Goal: Task Accomplishment & Management: Manage account settings

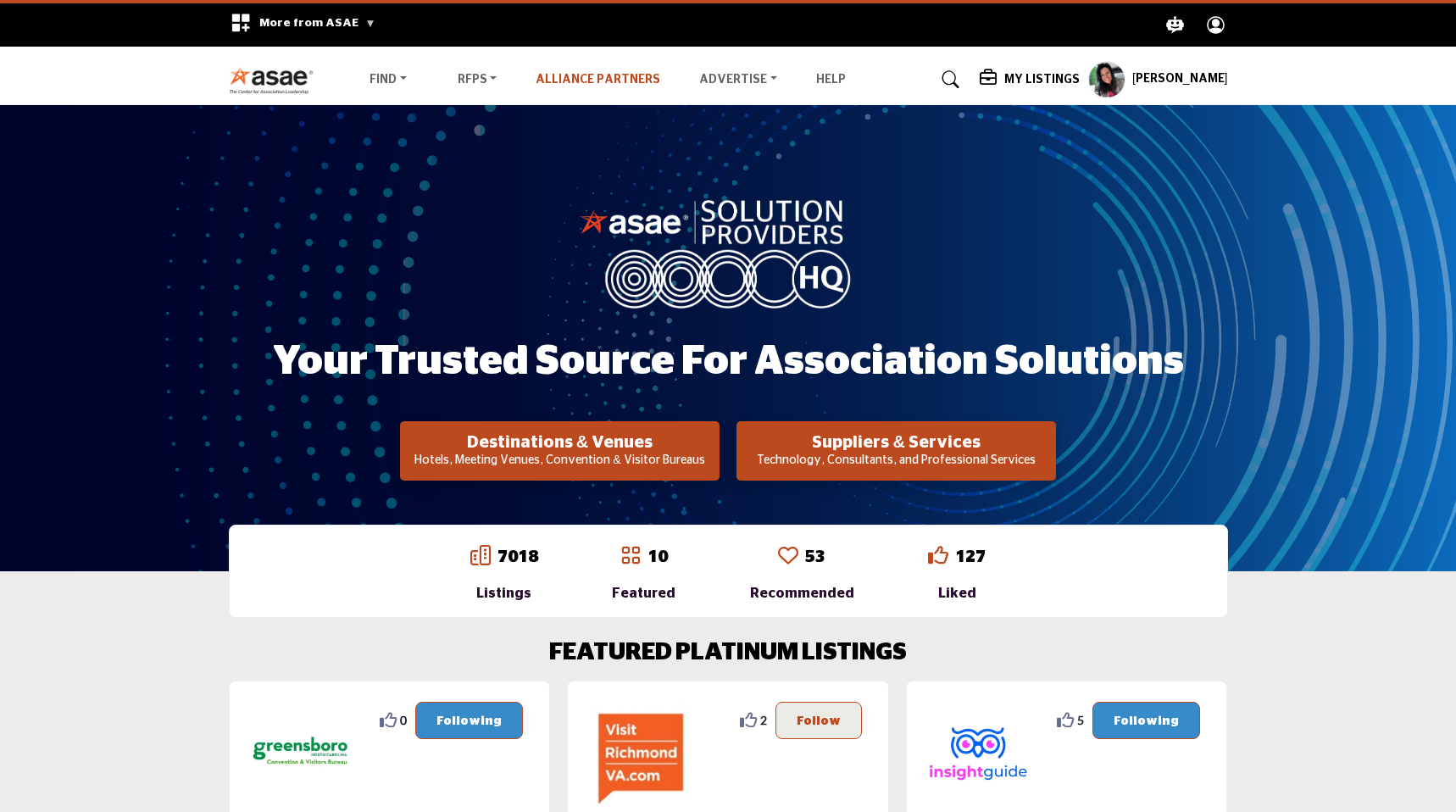
click at [567, 83] on link "Alliance Partners" at bounding box center [598, 79] width 125 height 12
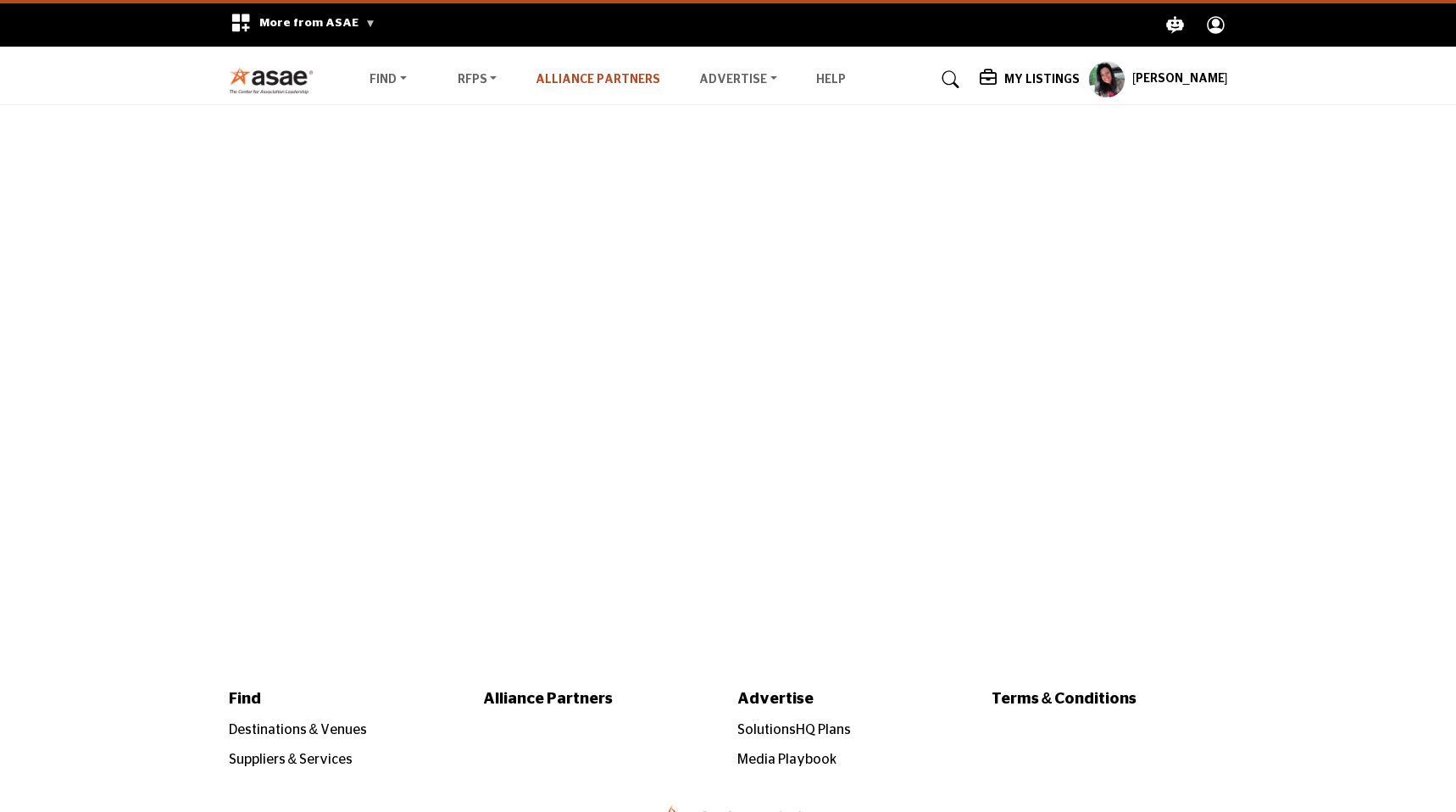
click at [591, 78] on link "Alliance Partners" at bounding box center [598, 79] width 125 height 12
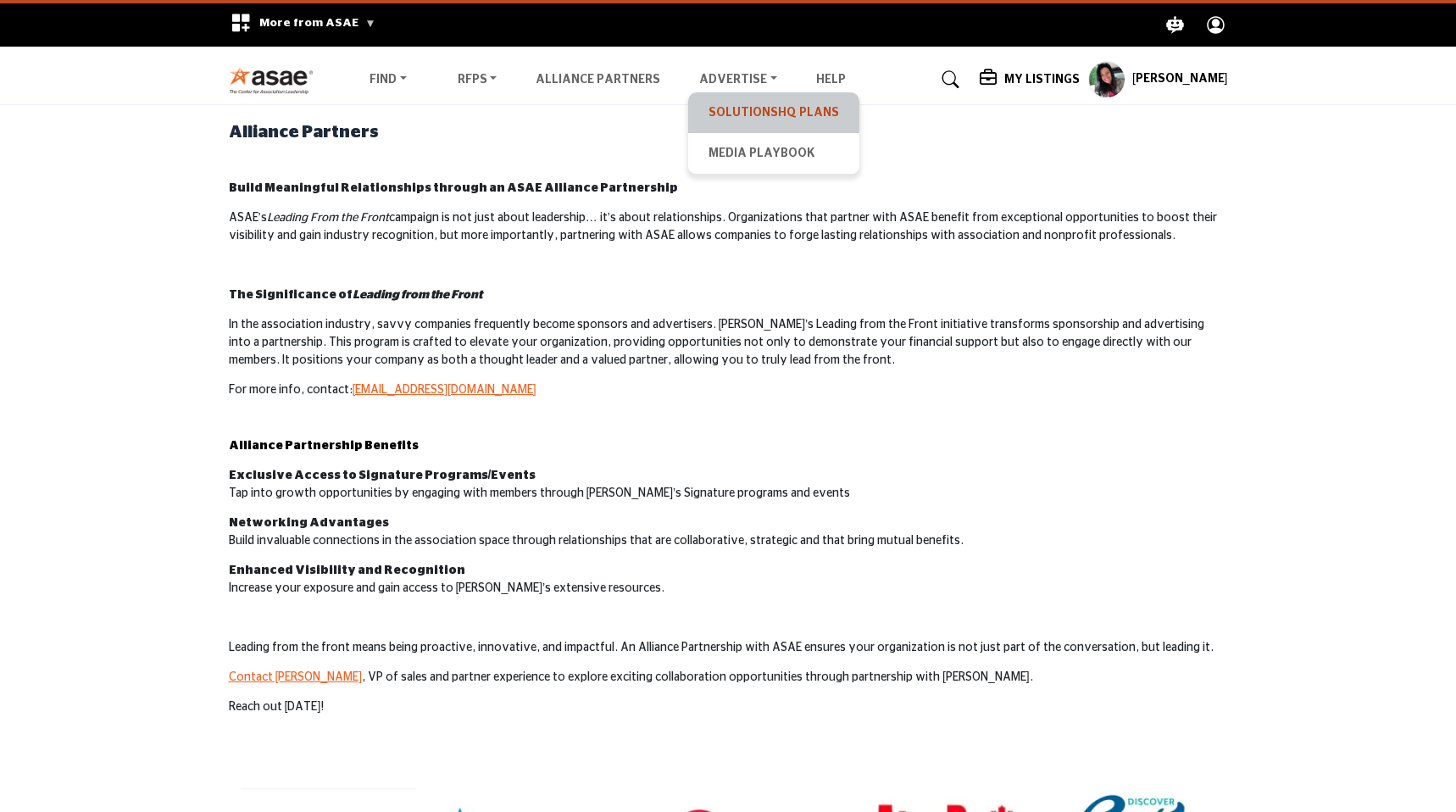
click at [737, 111] on link "SolutionsHQ Plans" at bounding box center [774, 113] width 154 height 23
click at [728, 117] on link "SolutionsHQ Plans" at bounding box center [774, 113] width 154 height 23
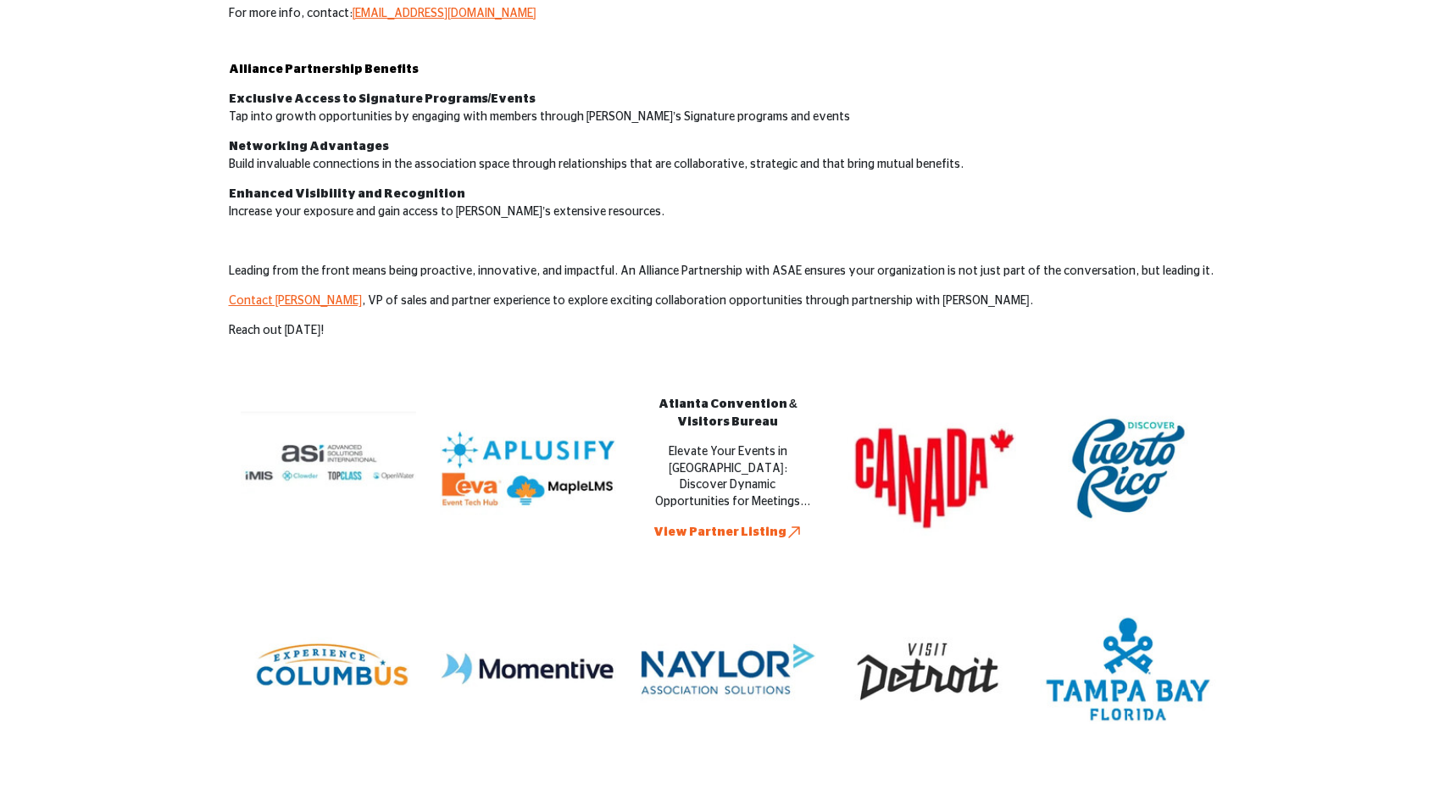
scroll to position [409, 0]
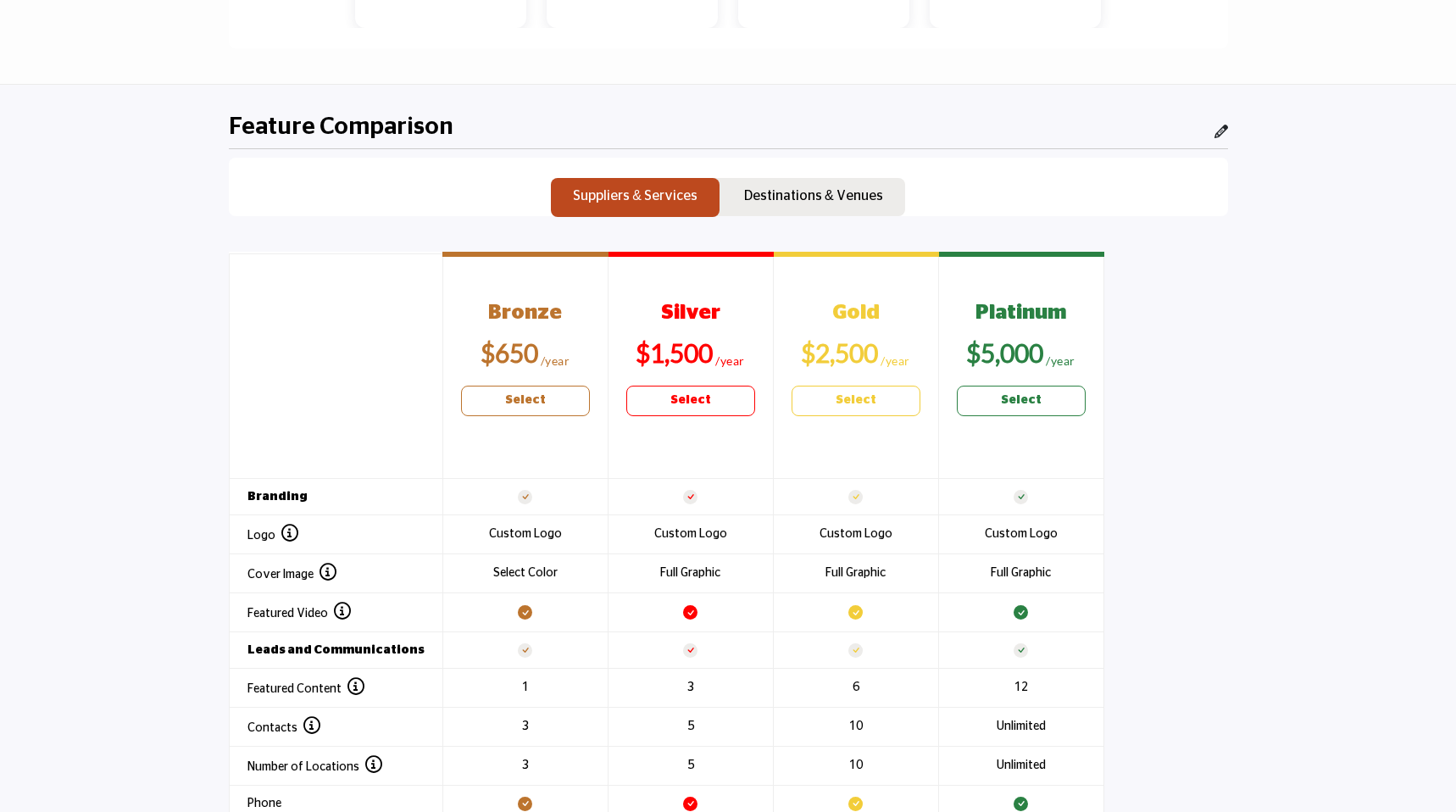
scroll to position [1579, 0]
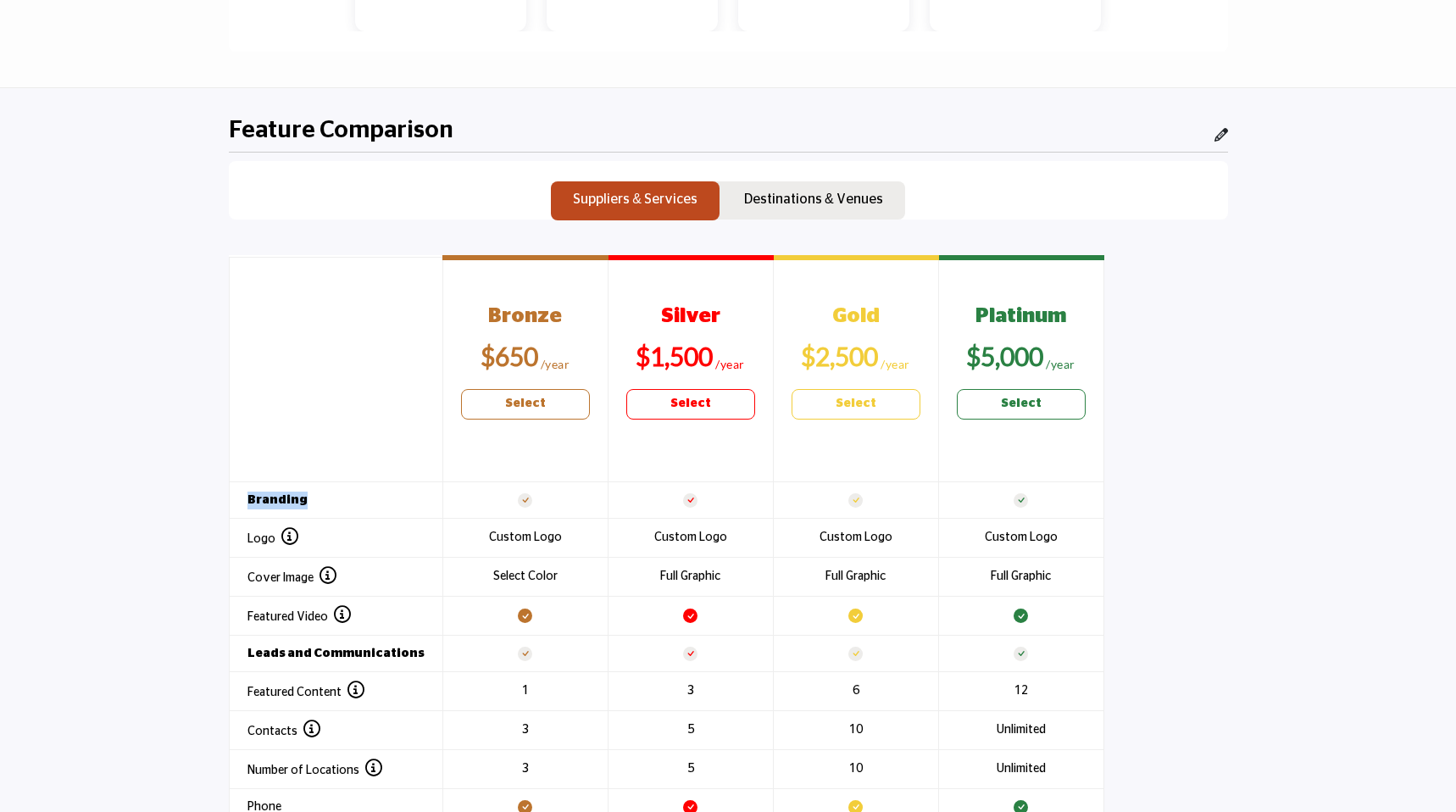
drag, startPoint x: 248, startPoint y: 499, endPoint x: 590, endPoint y: 494, distance: 342.0
click at [591, 494] on tr "Branding" at bounding box center [666, 500] width 875 height 36
click at [517, 504] on td at bounding box center [524, 500] width 165 height 36
click at [678, 510] on td at bounding box center [690, 500] width 165 height 36
click at [853, 506] on td at bounding box center [855, 500] width 165 height 36
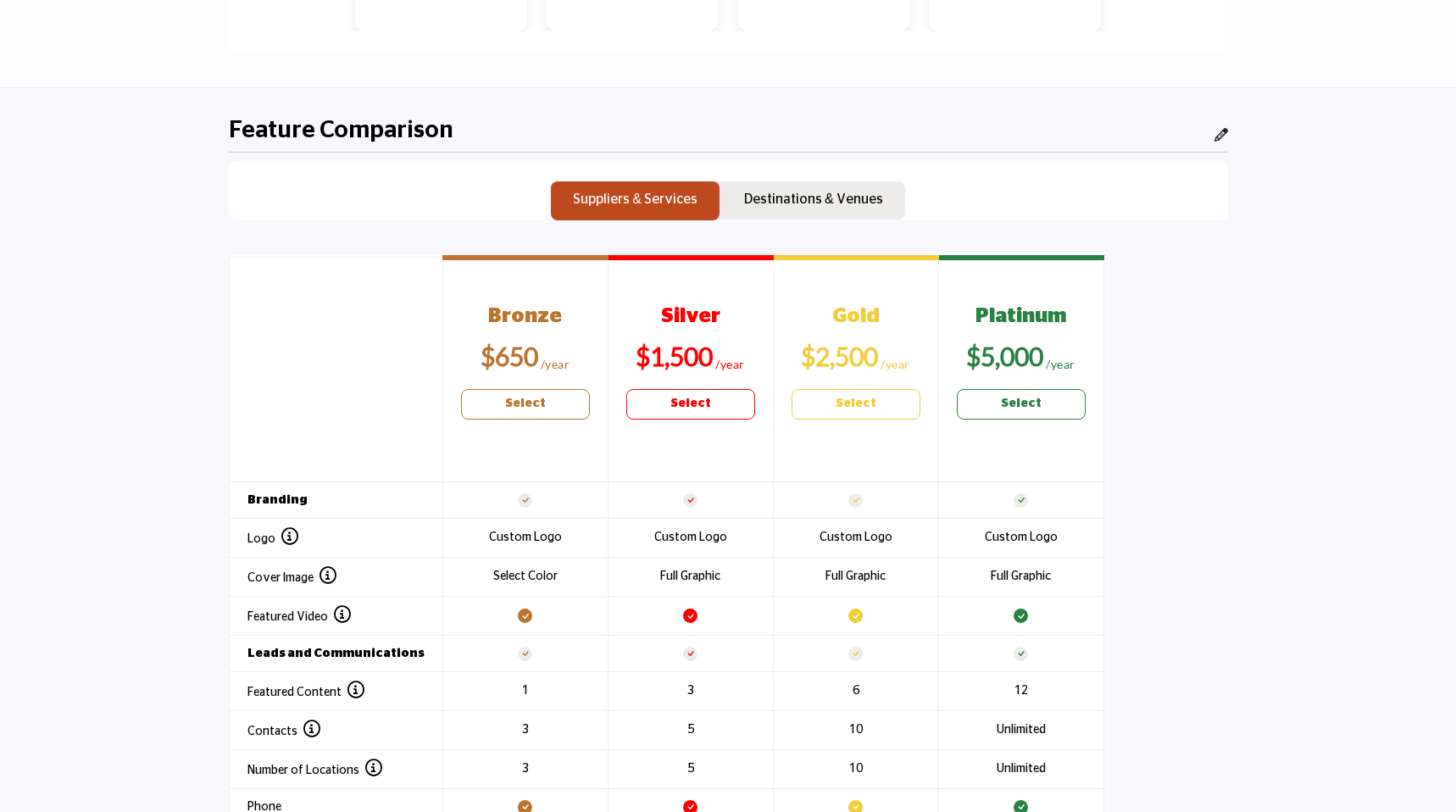
click at [989, 503] on td at bounding box center [1021, 500] width 165 height 36
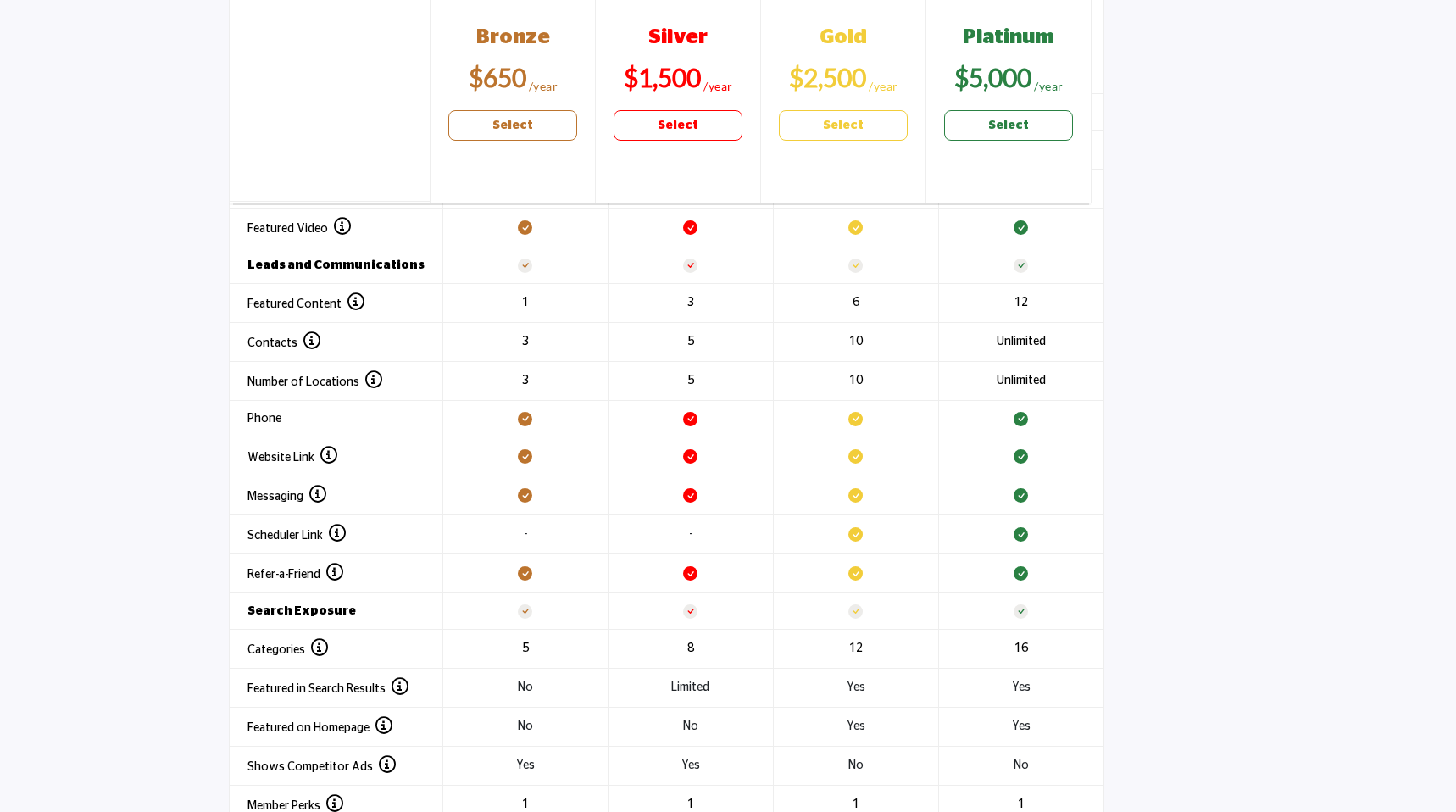
scroll to position [1971, 0]
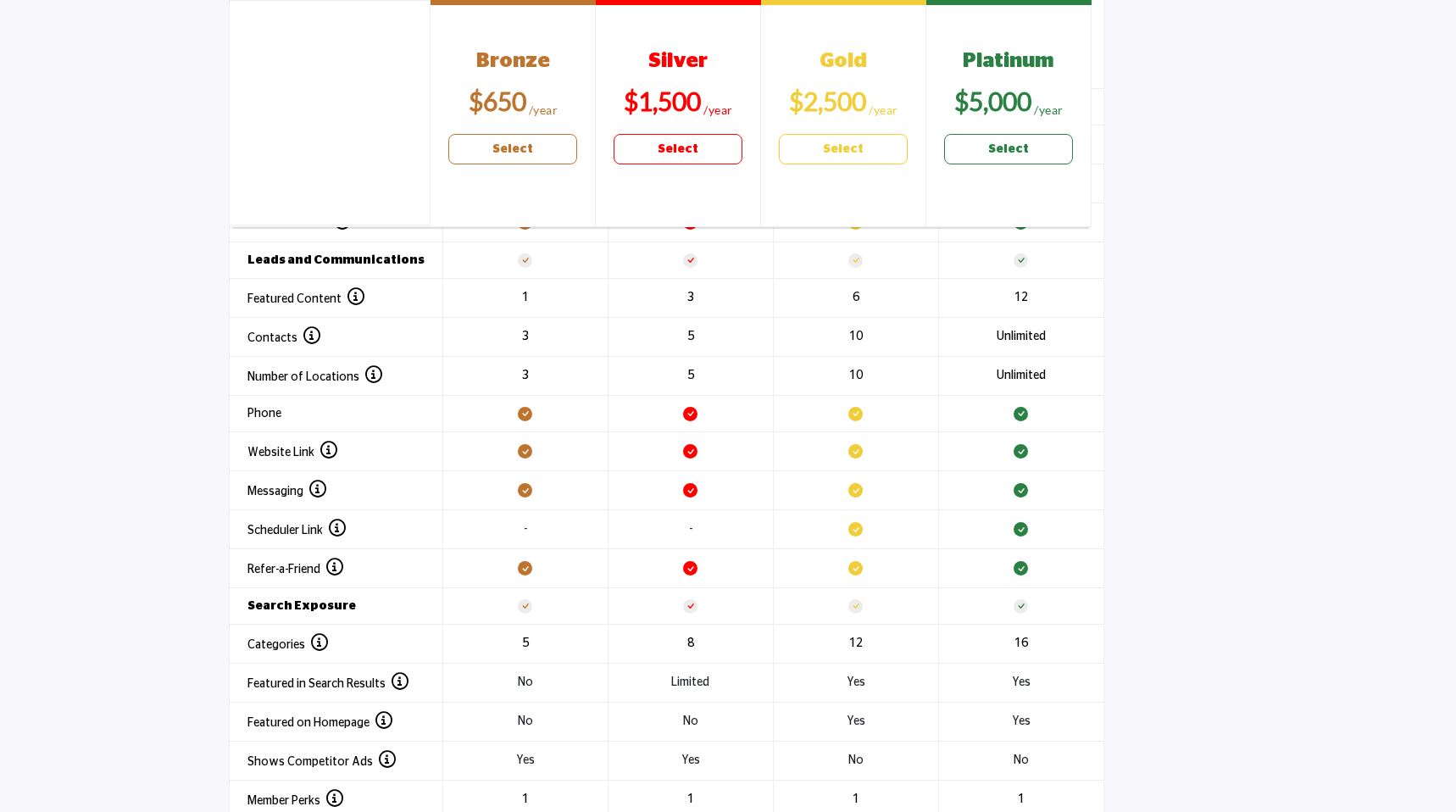
drag, startPoint x: 1038, startPoint y: 610, endPoint x: 495, endPoint y: 610, distance: 543.0
click at [495, 610] on tr "Search Exposure" at bounding box center [666, 606] width 875 height 36
click at [495, 610] on td at bounding box center [524, 606] width 165 height 36
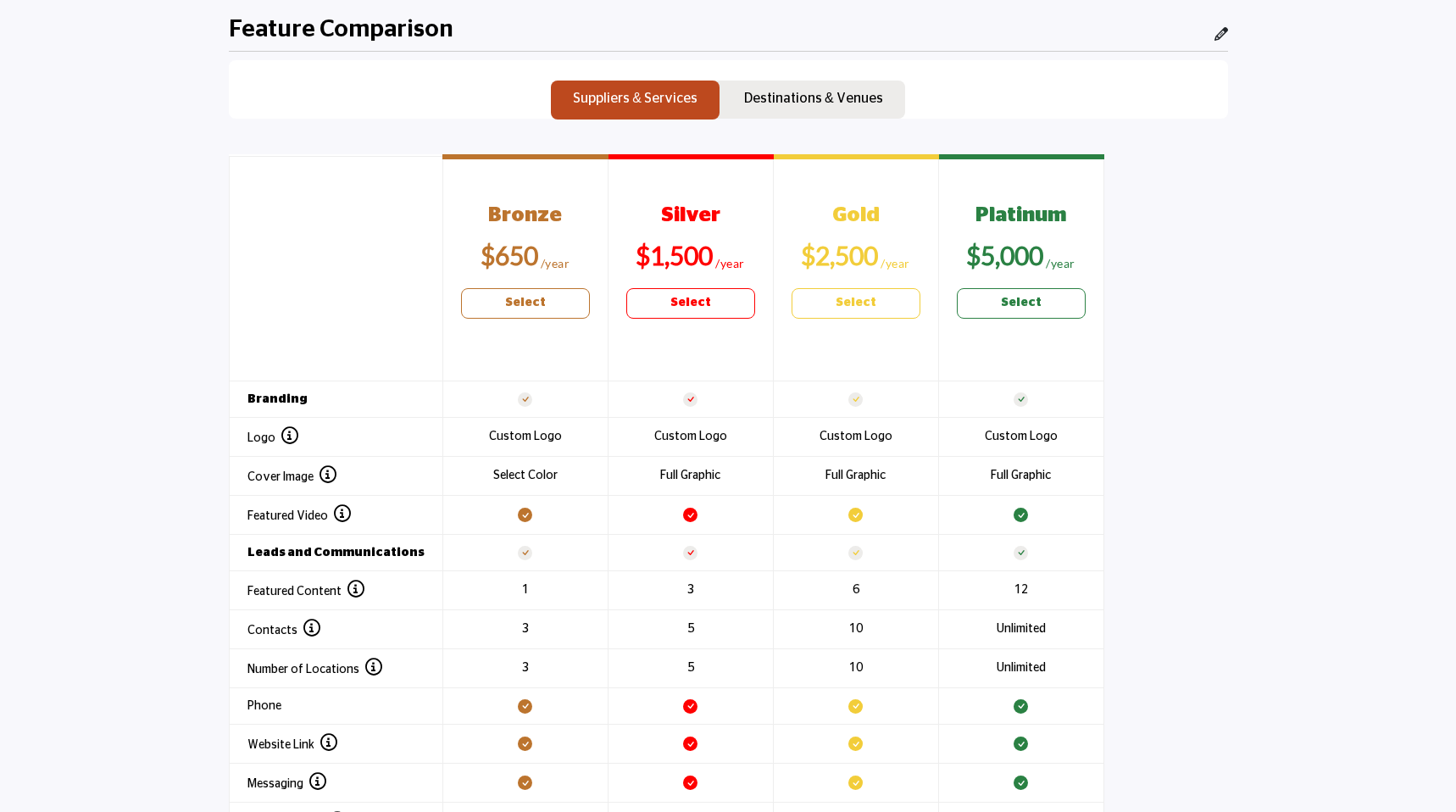
scroll to position [1678, 0]
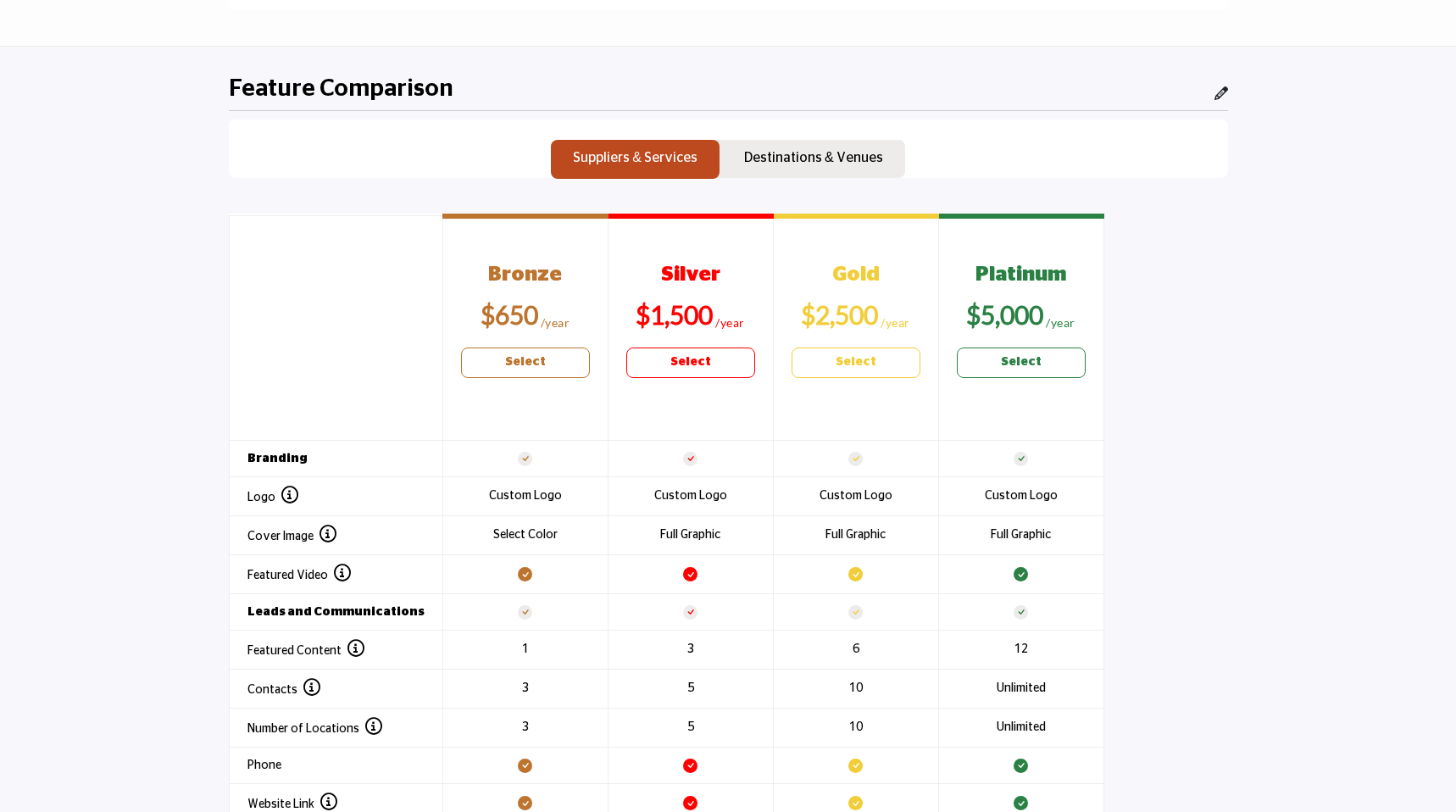
scroll to position [1635, 0]
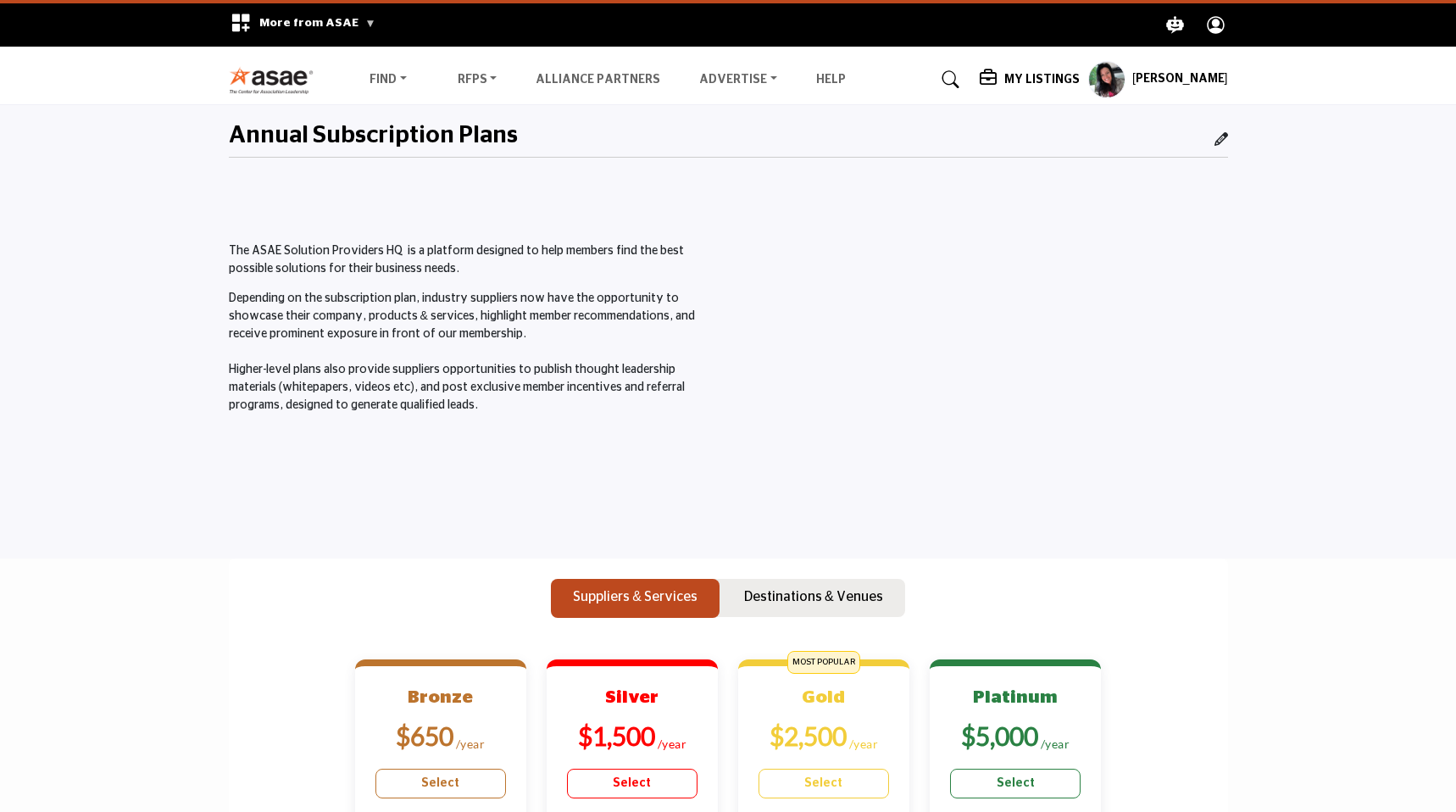
click at [1060, 81] on h5 "My Listings" at bounding box center [1043, 79] width 76 height 15
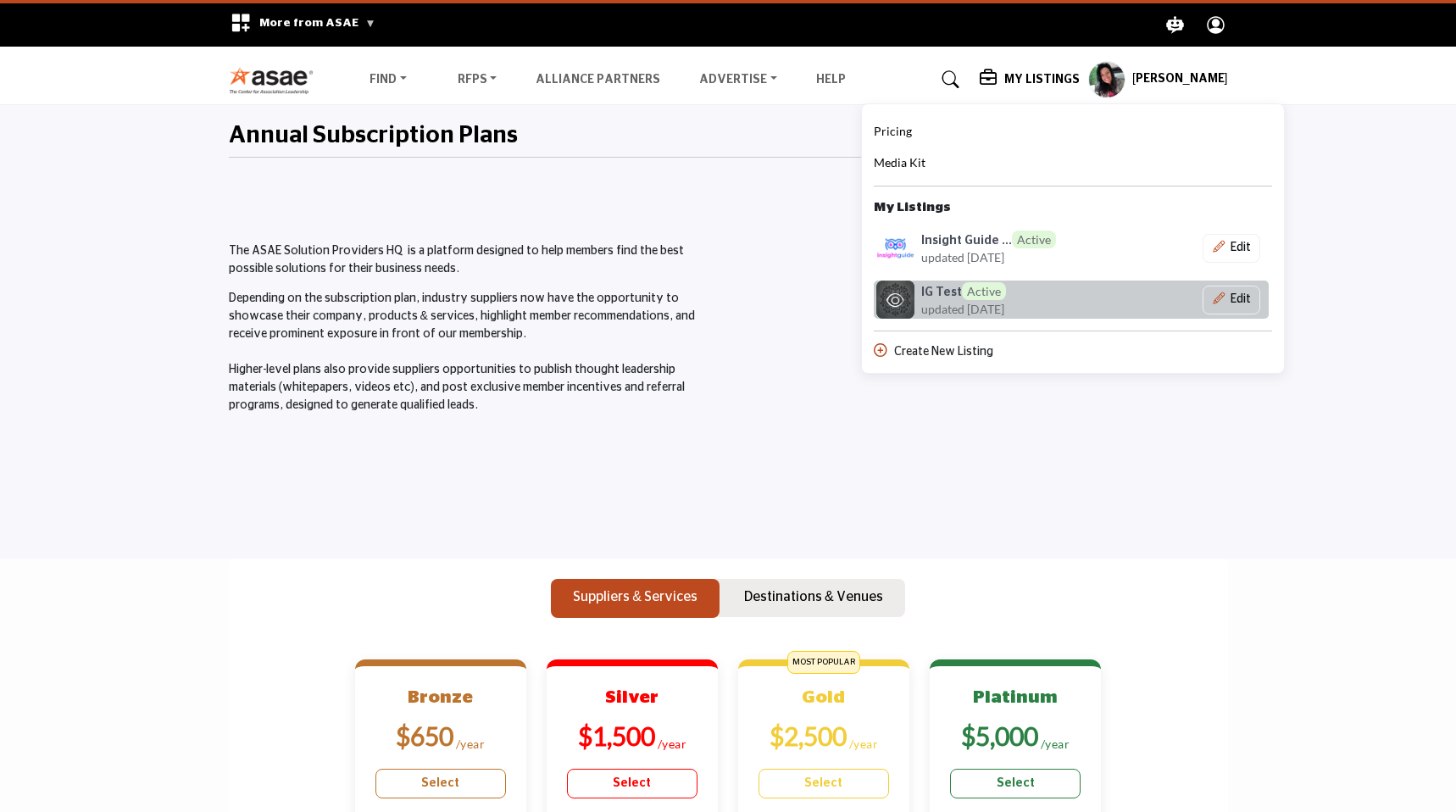
click at [977, 300] on span "updated [DATE]" at bounding box center [963, 309] width 83 height 18
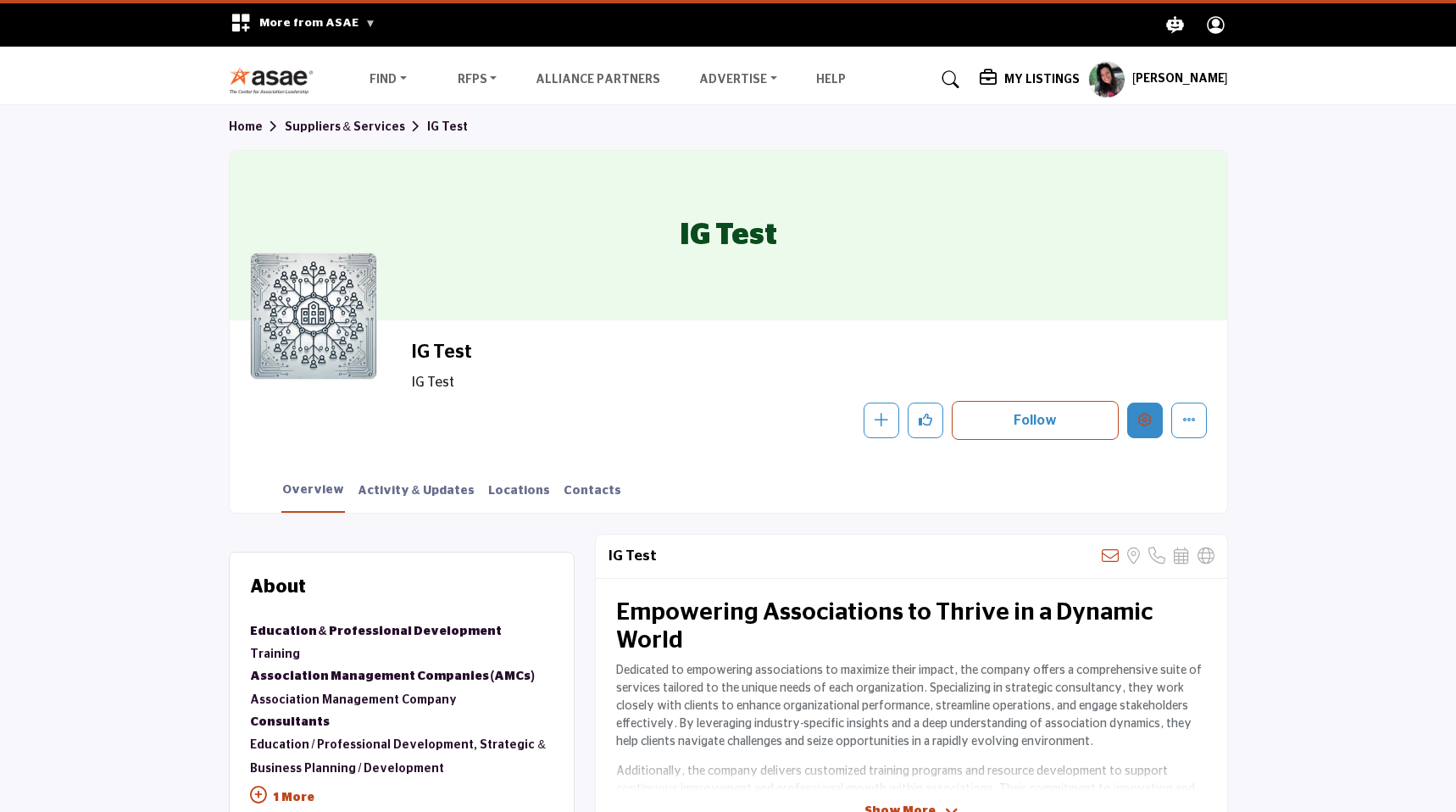
click at [1143, 405] on button "Edit company" at bounding box center [1145, 420] width 35 height 35
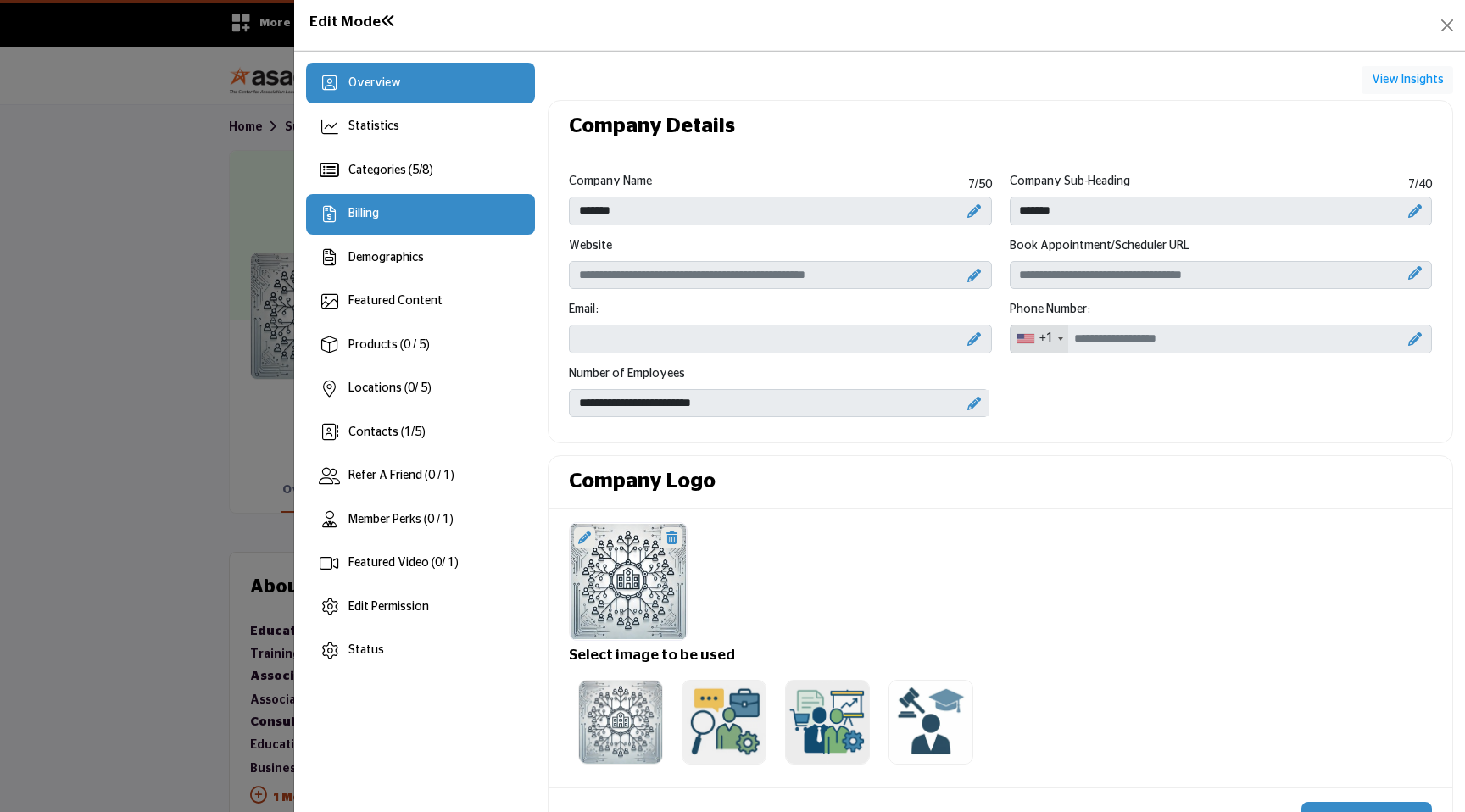
click at [431, 217] on div "Billing" at bounding box center [421, 214] width 229 height 41
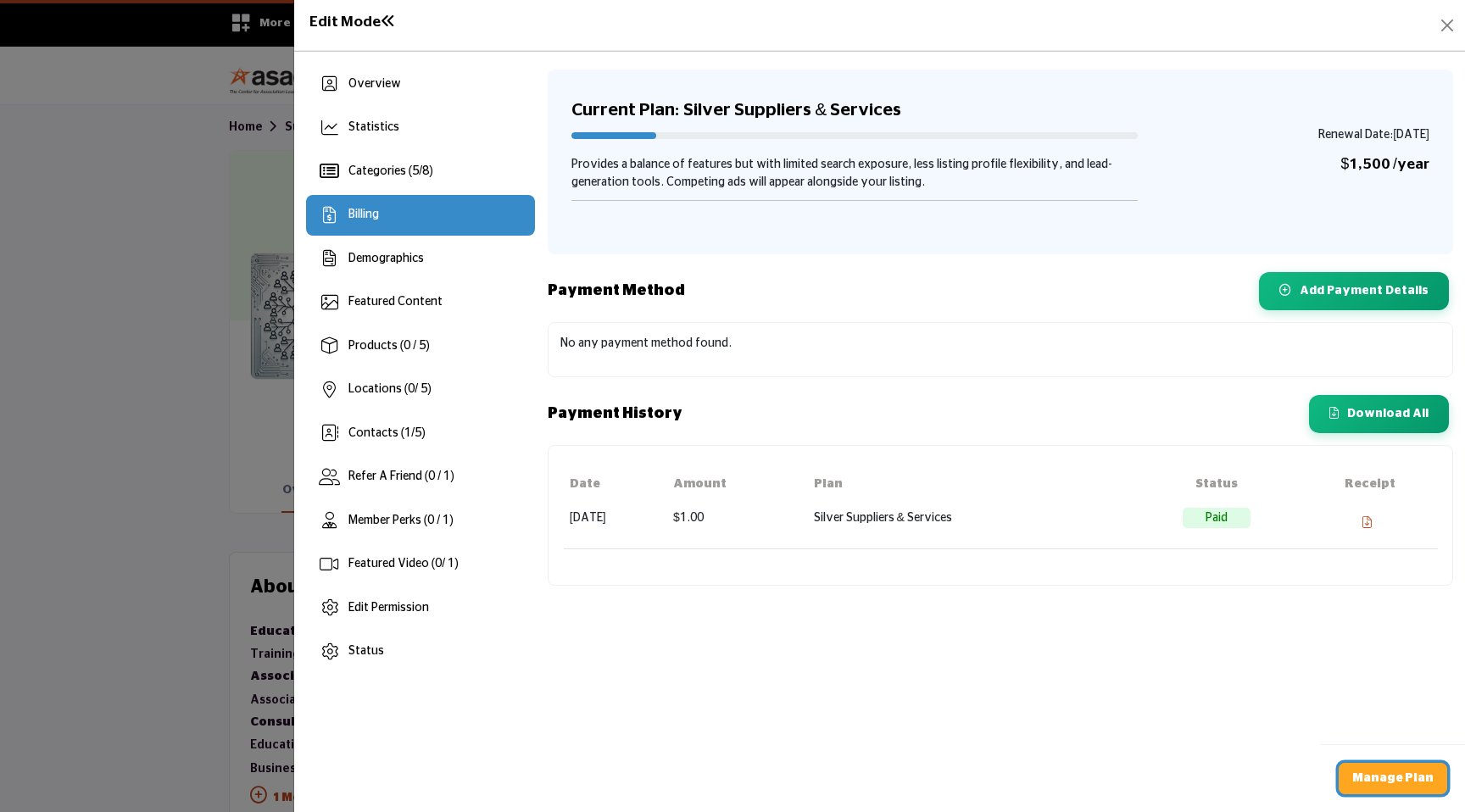
click at [1405, 780] on b "Manage Plan" at bounding box center [1393, 778] width 81 height 12
